Goal: Task Accomplishment & Management: Complete application form

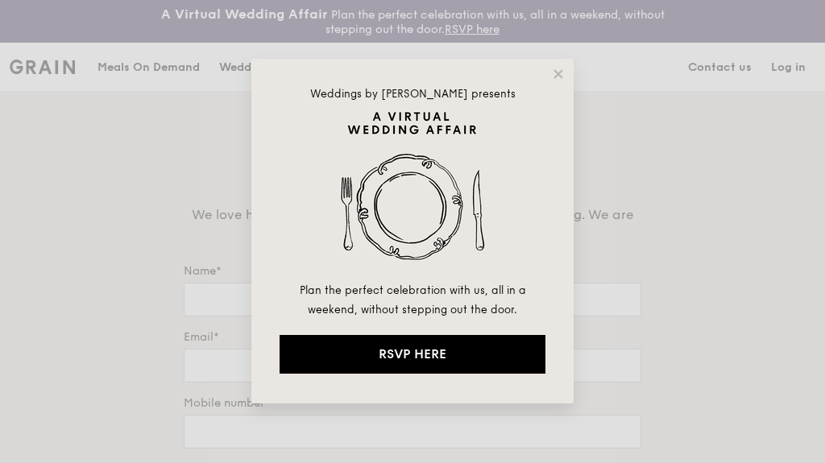
click at [576, 39] on div "Weddings by [PERSON_NAME] presents Plan the perfect celebration with us, all in…" at bounding box center [412, 231] width 825 height 463
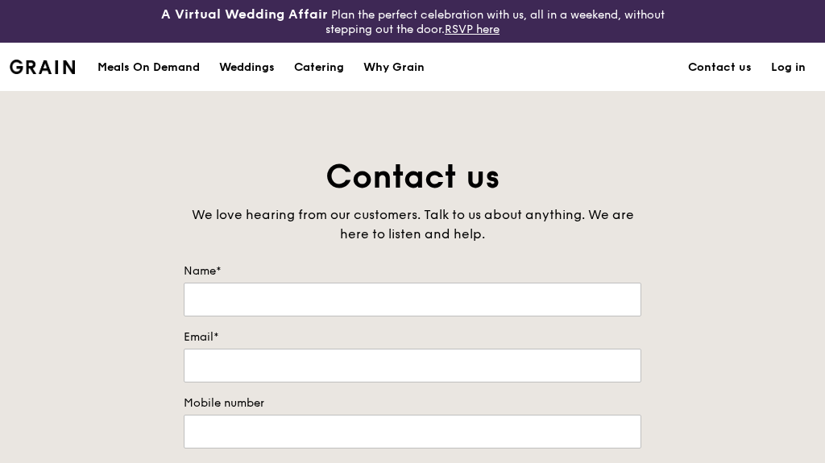
click at [548, 72] on div "Meals On Demand Weddings Catering Why Grain Contact us Log in" at bounding box center [413, 67] width 806 height 49
click at [335, 303] on input "Name*" at bounding box center [413, 300] width 458 height 34
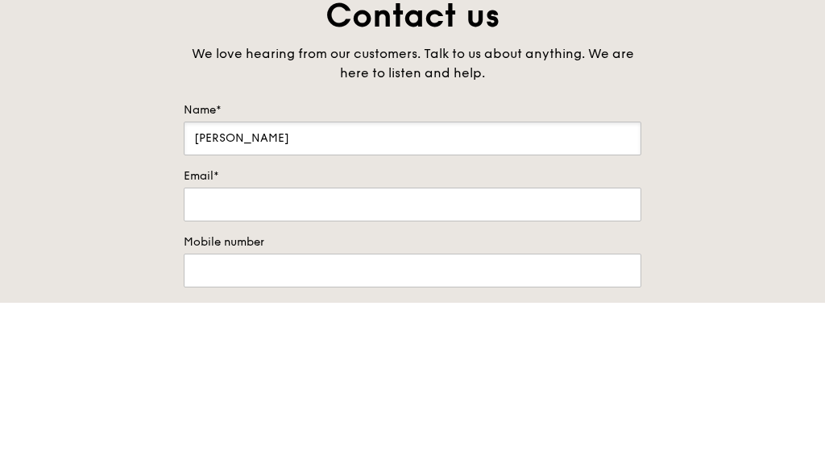
type input "[PERSON_NAME]"
click at [335, 349] on input "Email*" at bounding box center [413, 366] width 458 height 34
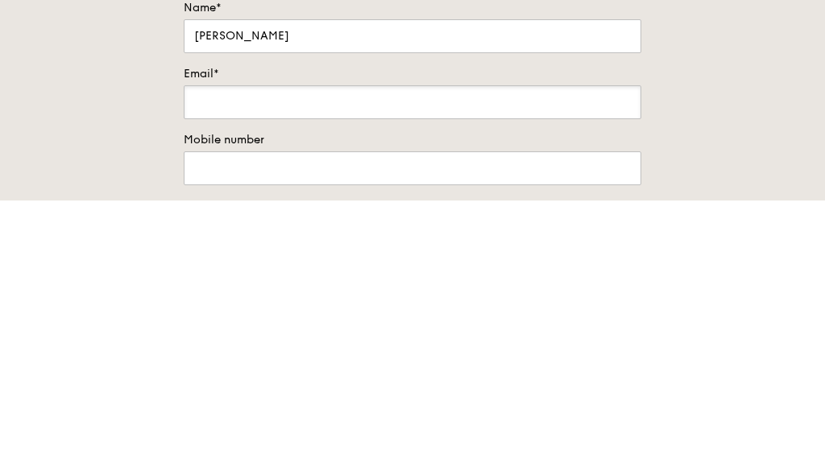
type input "[EMAIL_ADDRESS][DOMAIN_NAME]"
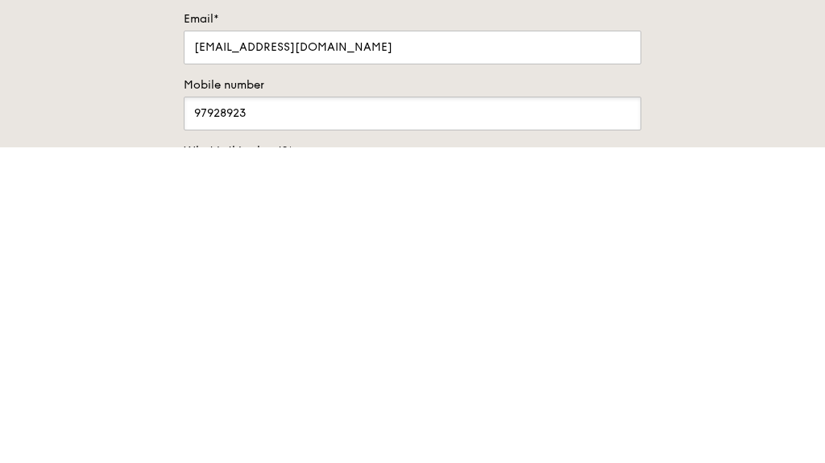
type input "97928923"
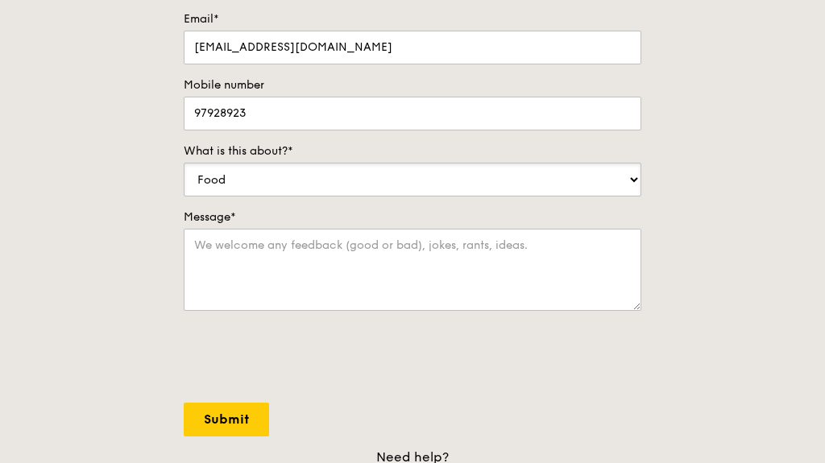
select select "Catering"
click at [550, 293] on textarea "Message*" at bounding box center [413, 270] width 458 height 82
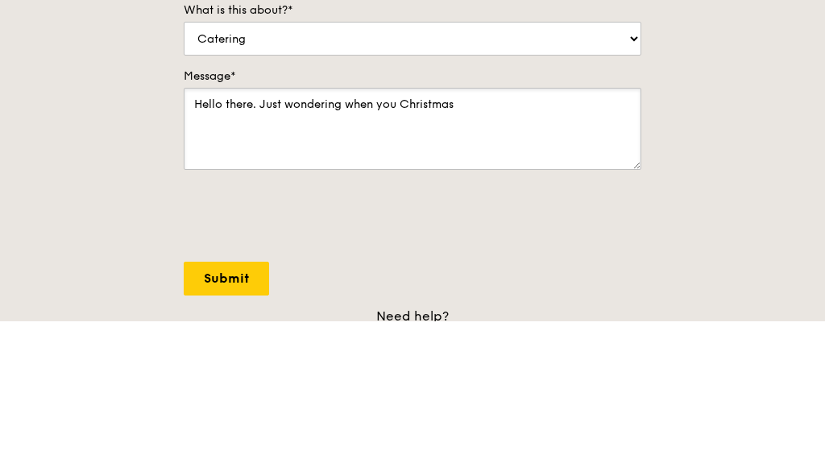
click at [398, 230] on textarea "Hello there. Just wondering when you Christmas" at bounding box center [413, 271] width 458 height 82
click at [409, 230] on textarea "Hello there. Just wondering when you Christmas" at bounding box center [413, 271] width 458 height 82
click at [497, 230] on textarea "Hello there. Just wondering when your Christmas" at bounding box center [413, 271] width 458 height 82
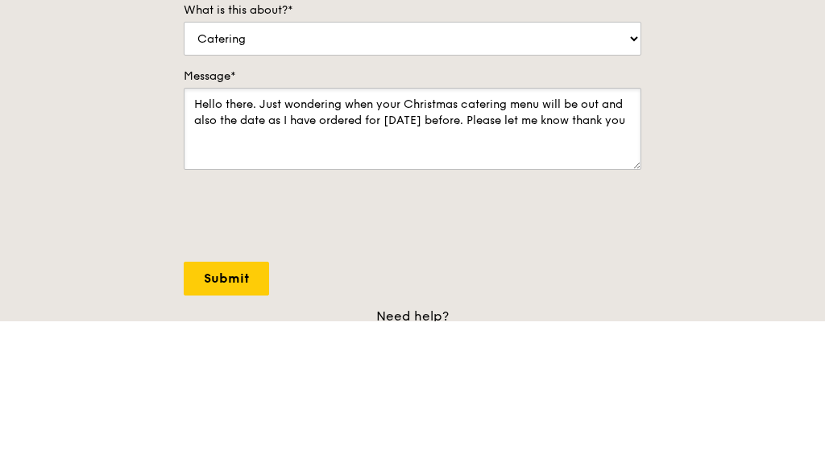
type textarea "Hello there. Just wondering when your Christmas catering menu will be out and a…"
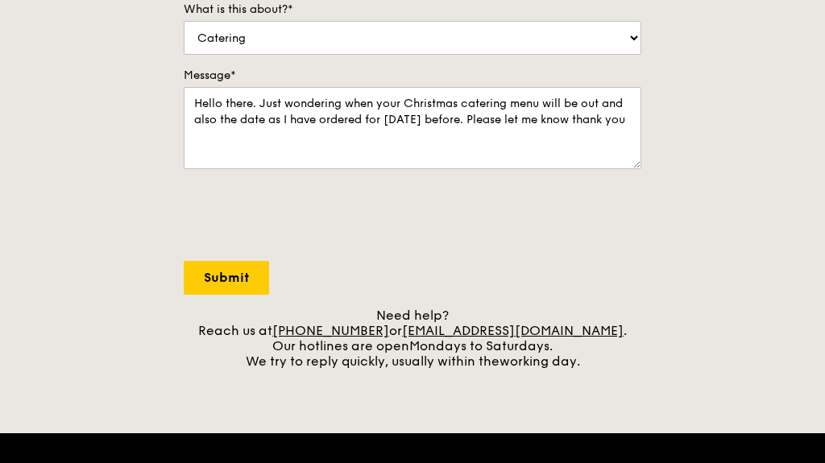
click at [252, 275] on input "Submit" at bounding box center [226, 278] width 85 height 34
select select "Food"
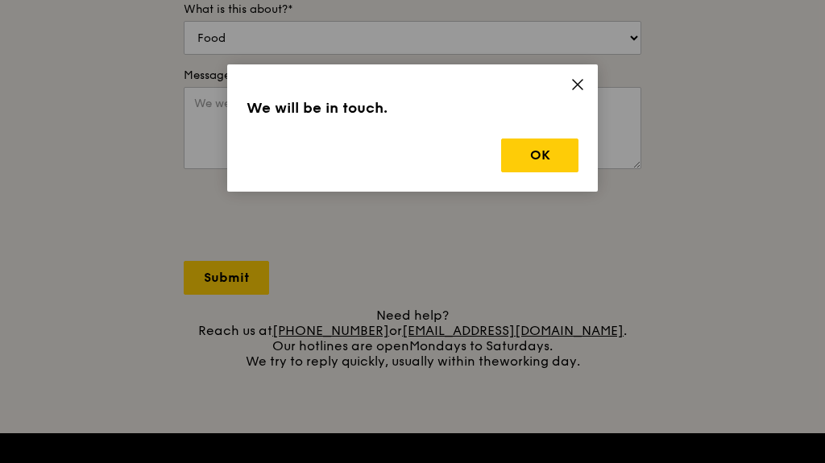
click at [551, 160] on button "OK" at bounding box center [539, 156] width 77 height 34
